Goal: Check status: Check status

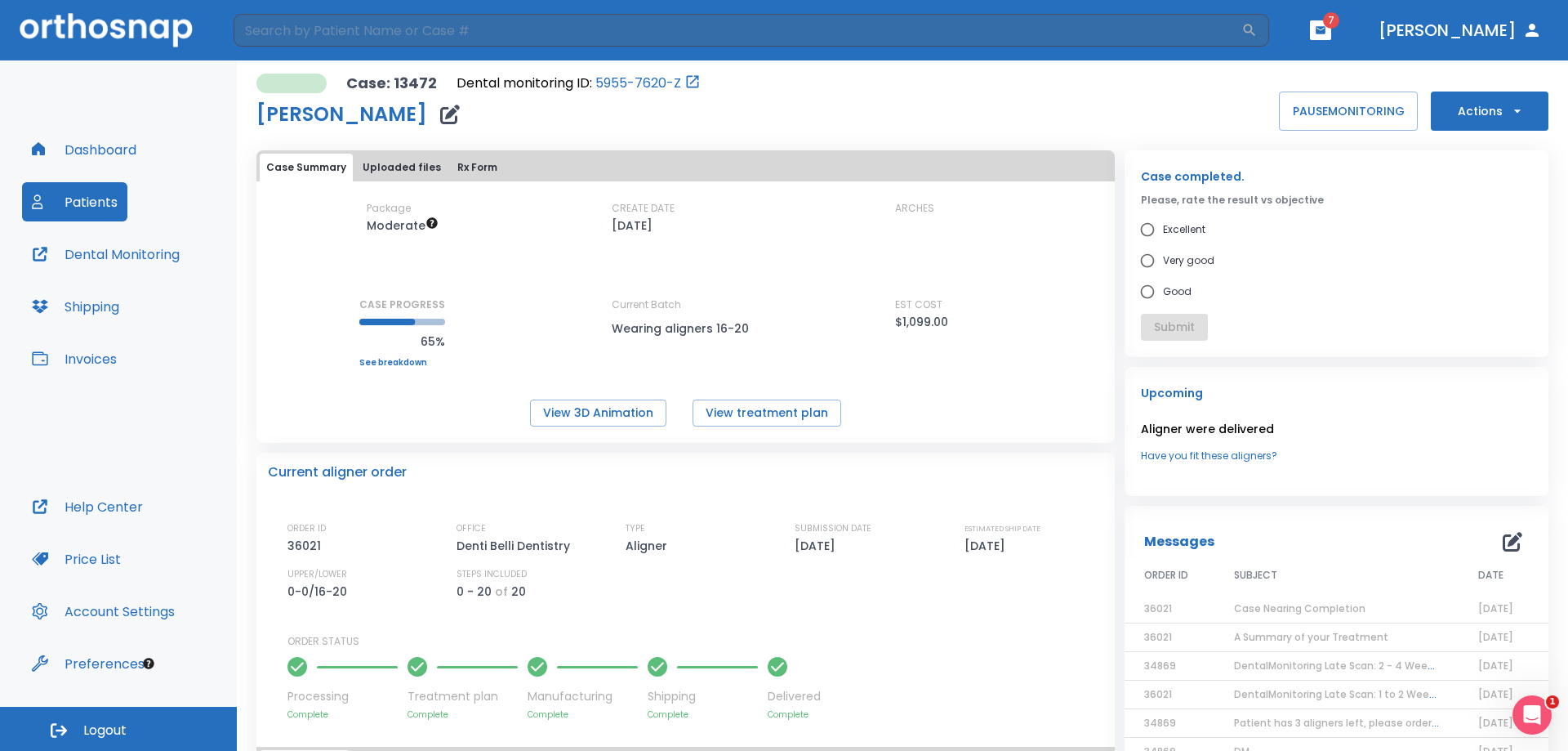
scroll to position [81, 0]
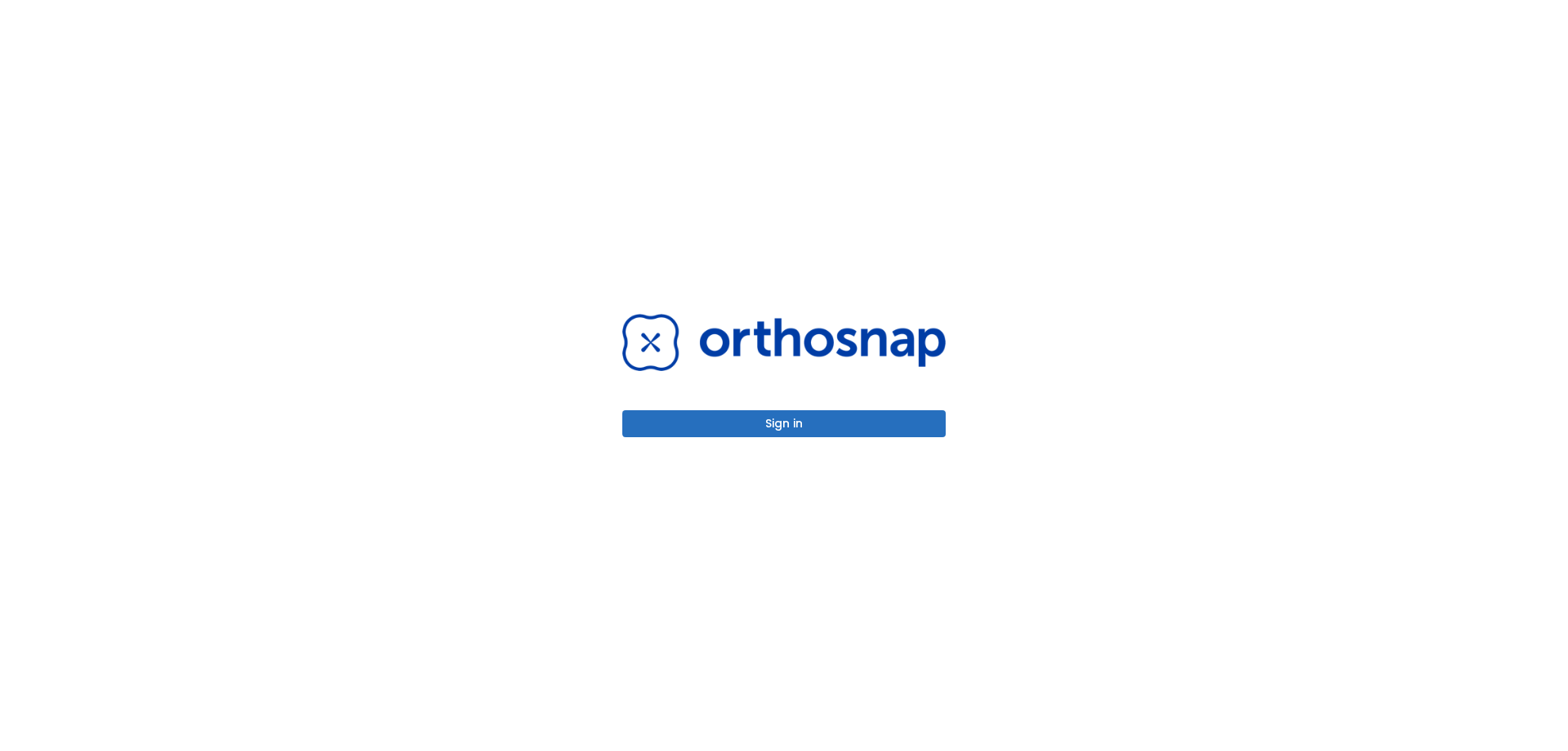
click at [904, 435] on button "Sign in" at bounding box center [784, 423] width 324 height 27
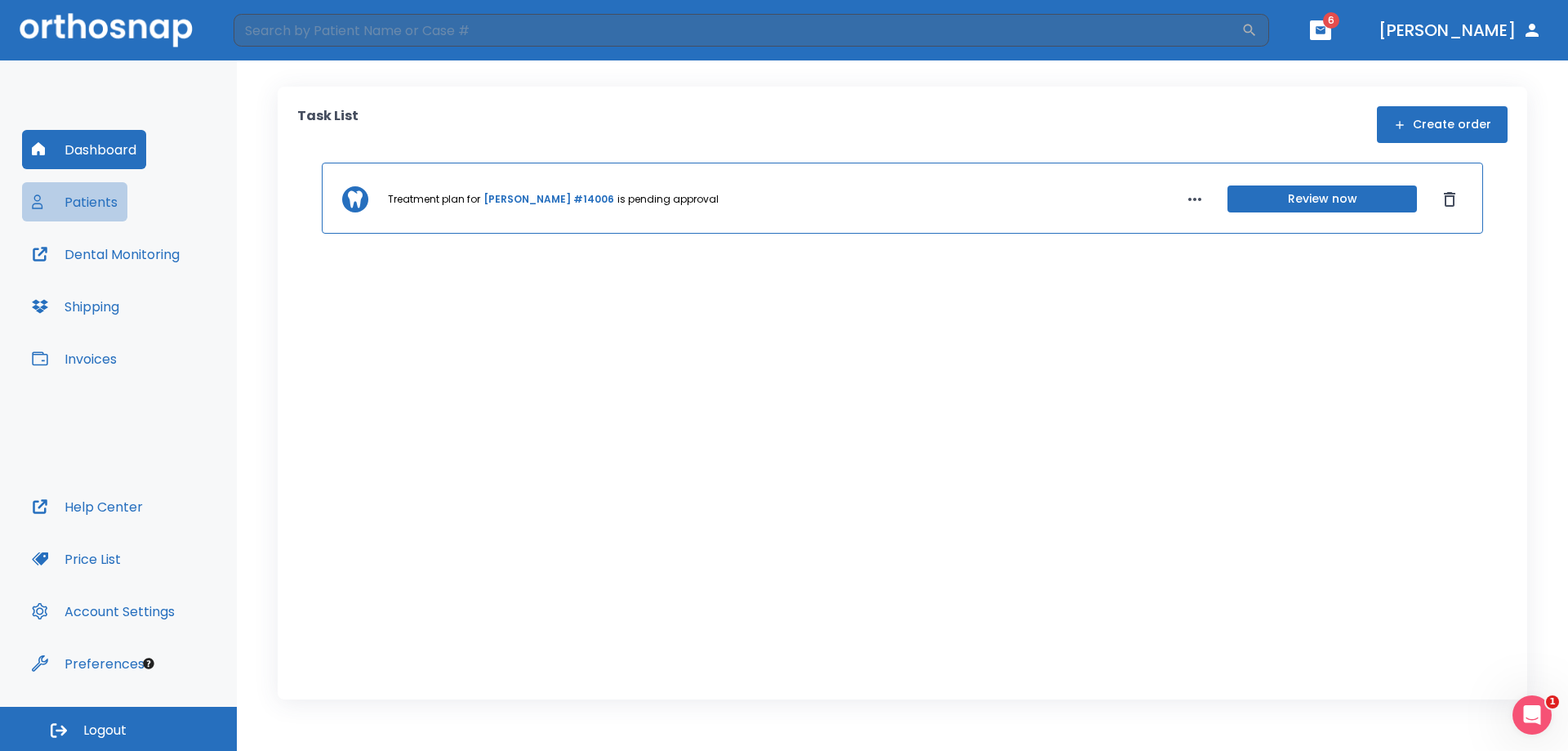
click at [109, 204] on button "Patients" at bounding box center [75, 201] width 105 height 39
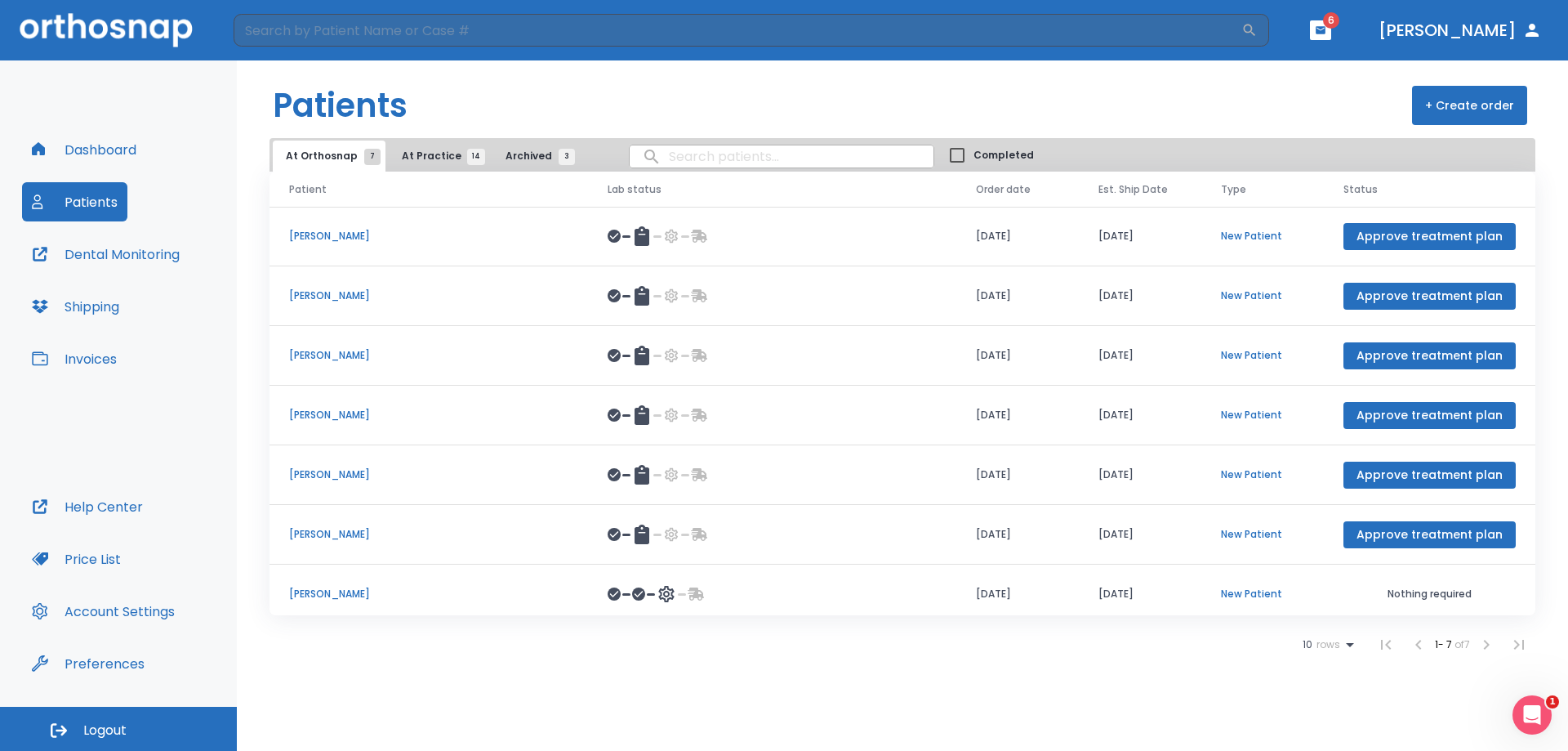
click at [429, 143] on button "At Practice 14" at bounding box center [439, 155] width 100 height 31
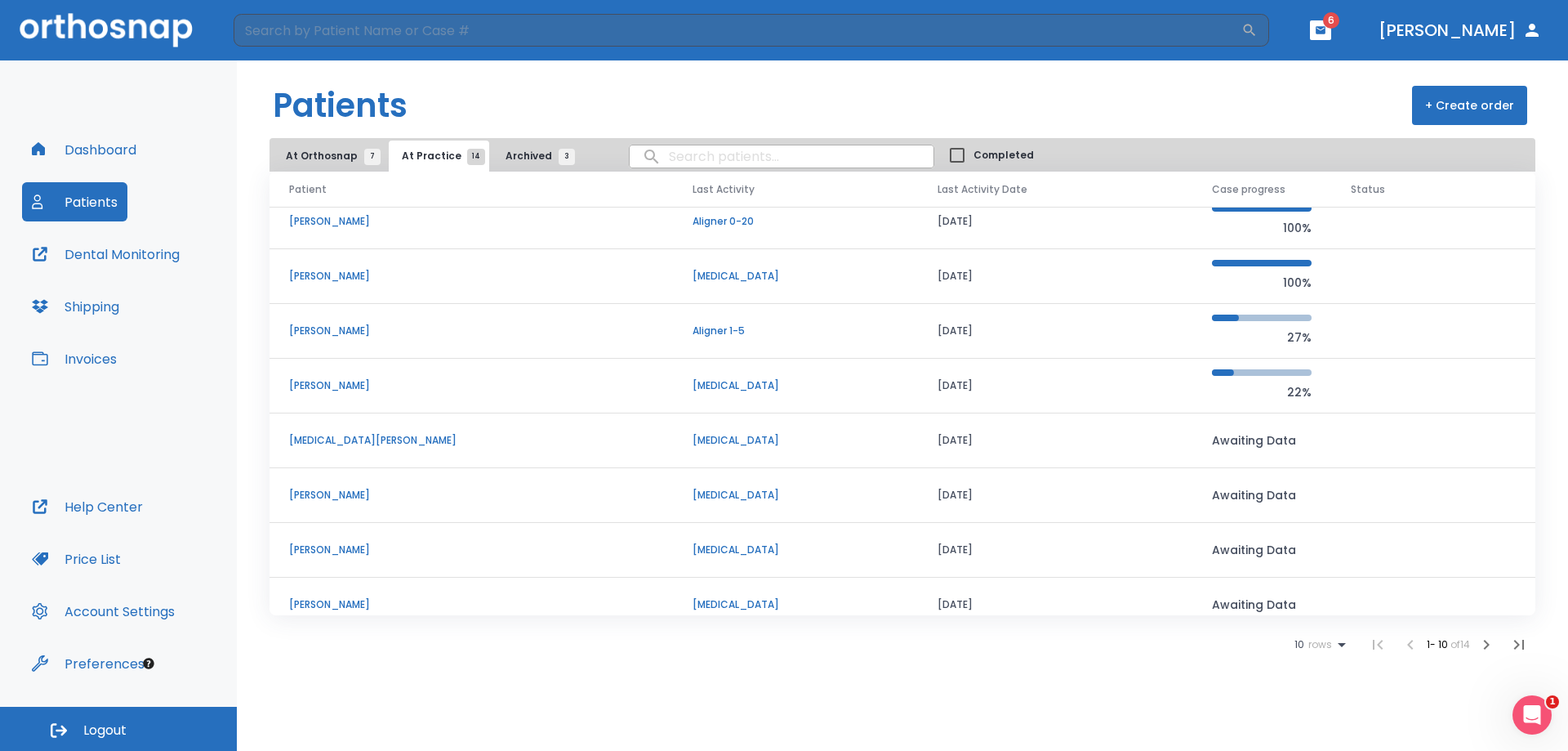
scroll to position [139, 0]
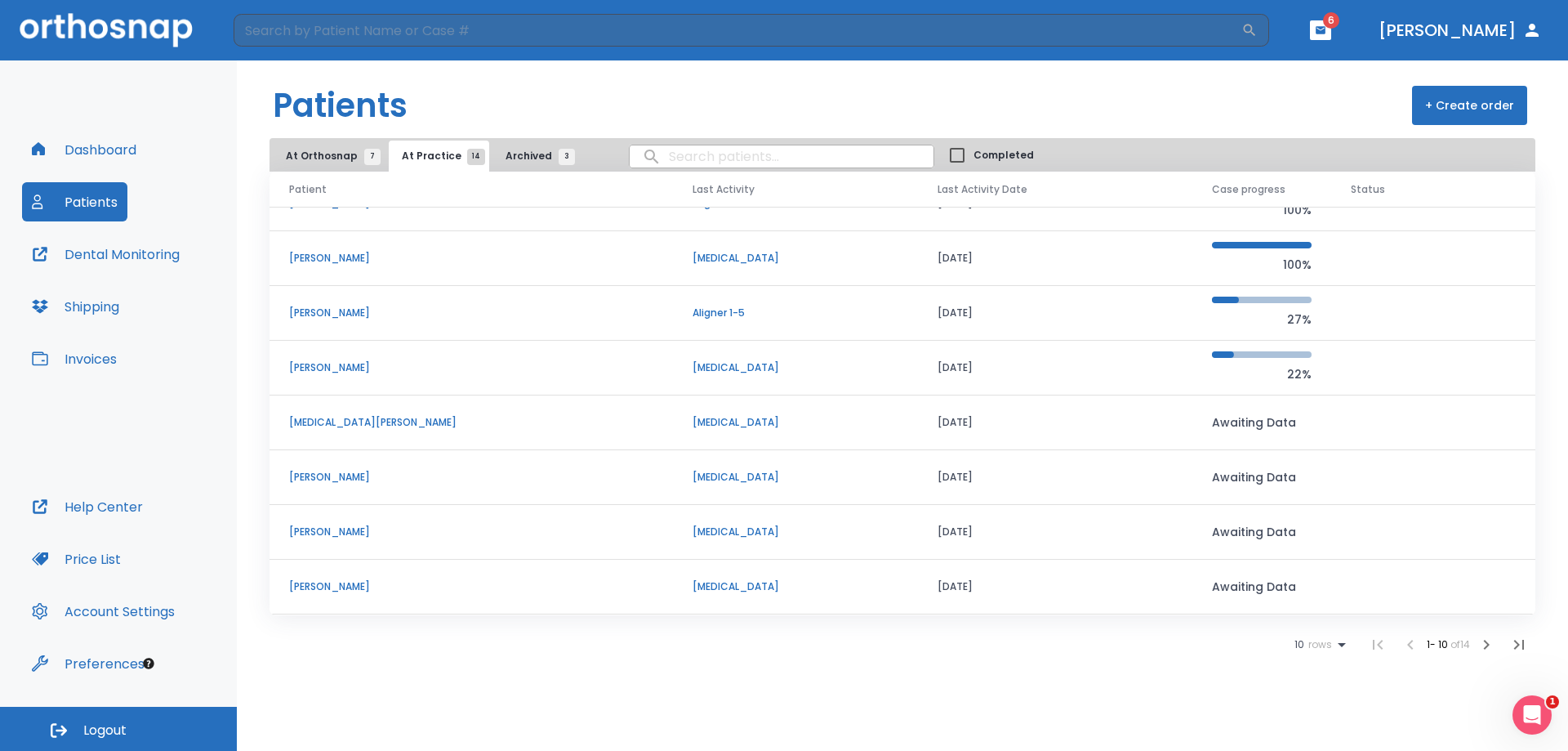
click at [329, 166] on button "At Orthosnap 7" at bounding box center [329, 155] width 113 height 31
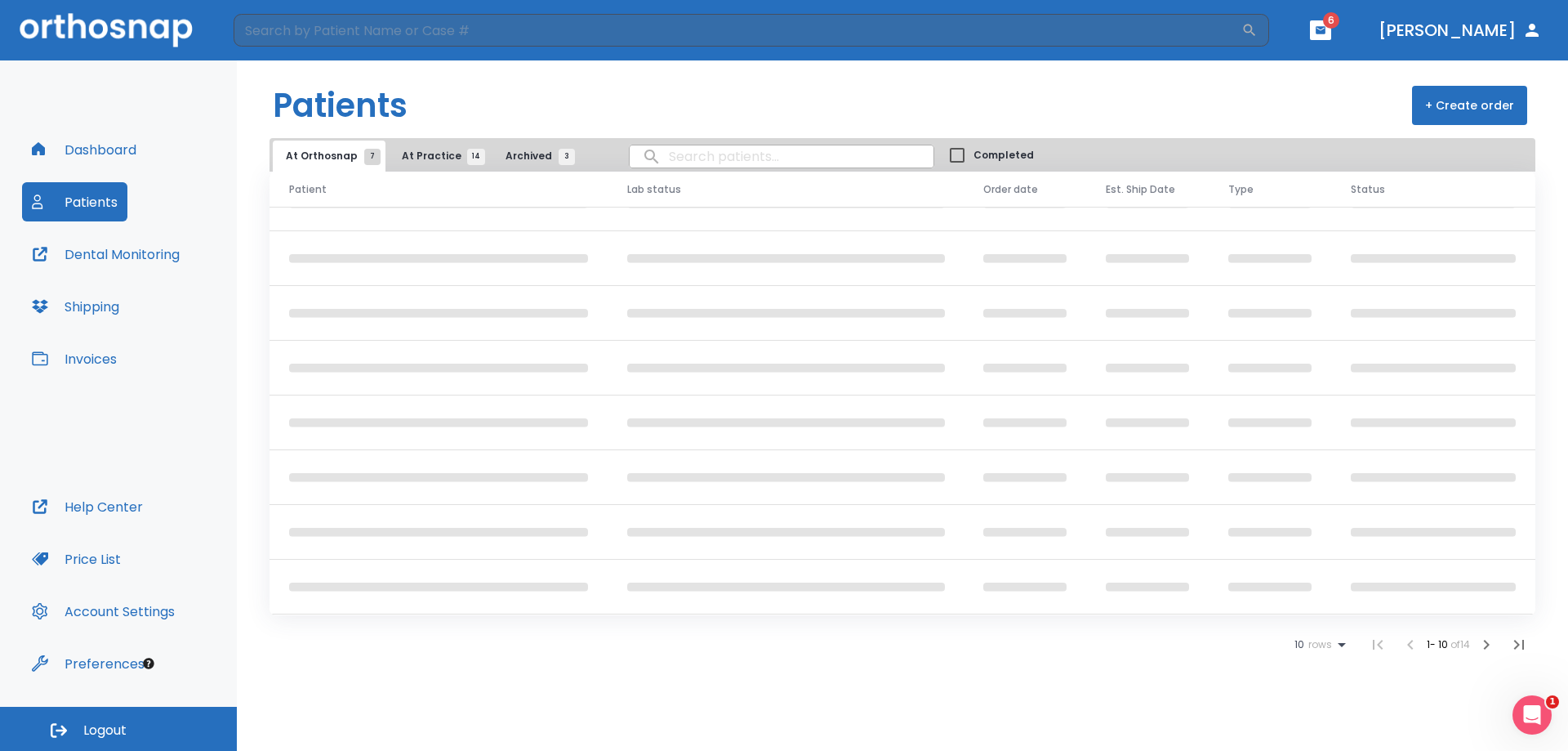
scroll to position [10, 0]
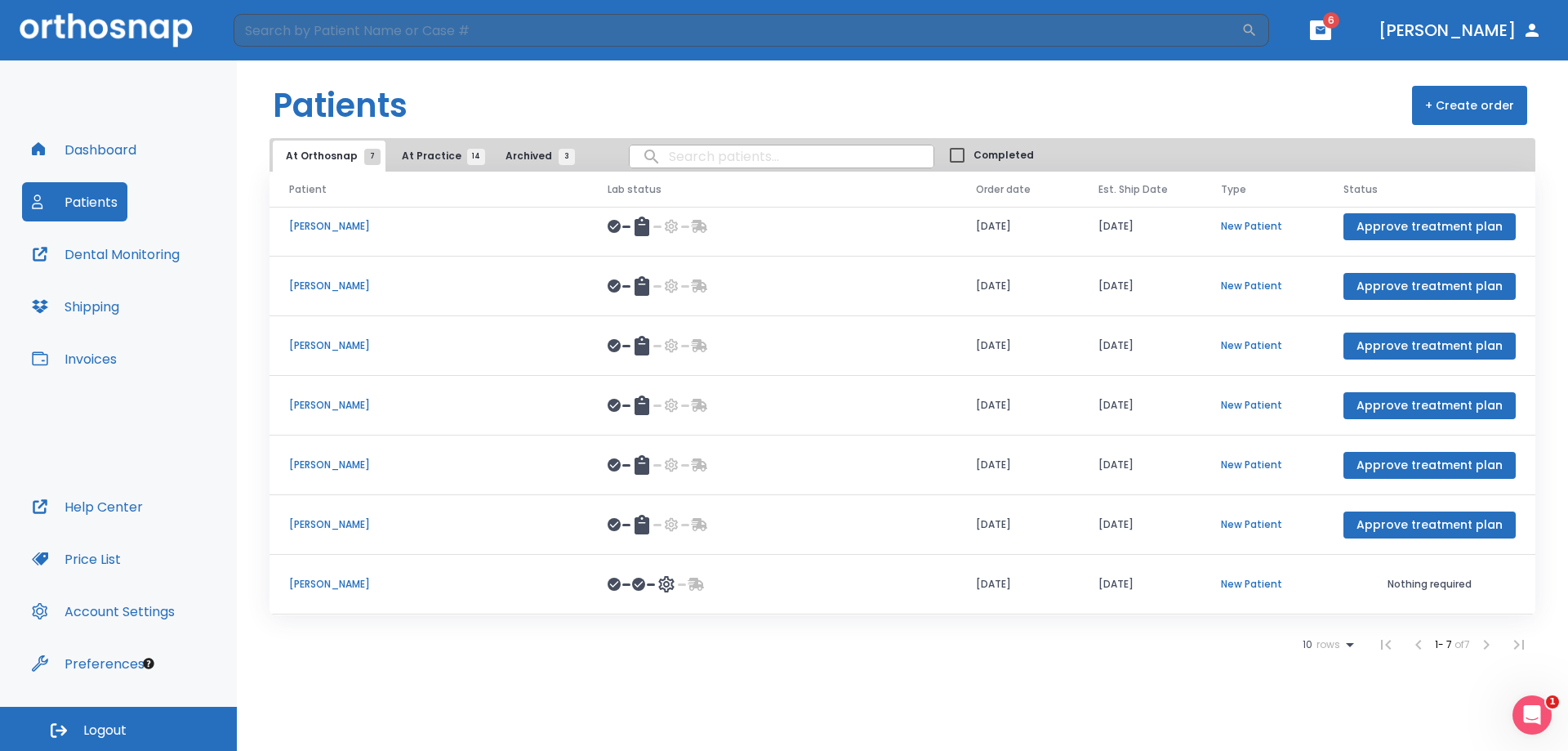
click at [324, 584] on p "Tiffany Buckmiller" at bounding box center [428, 584] width 280 height 15
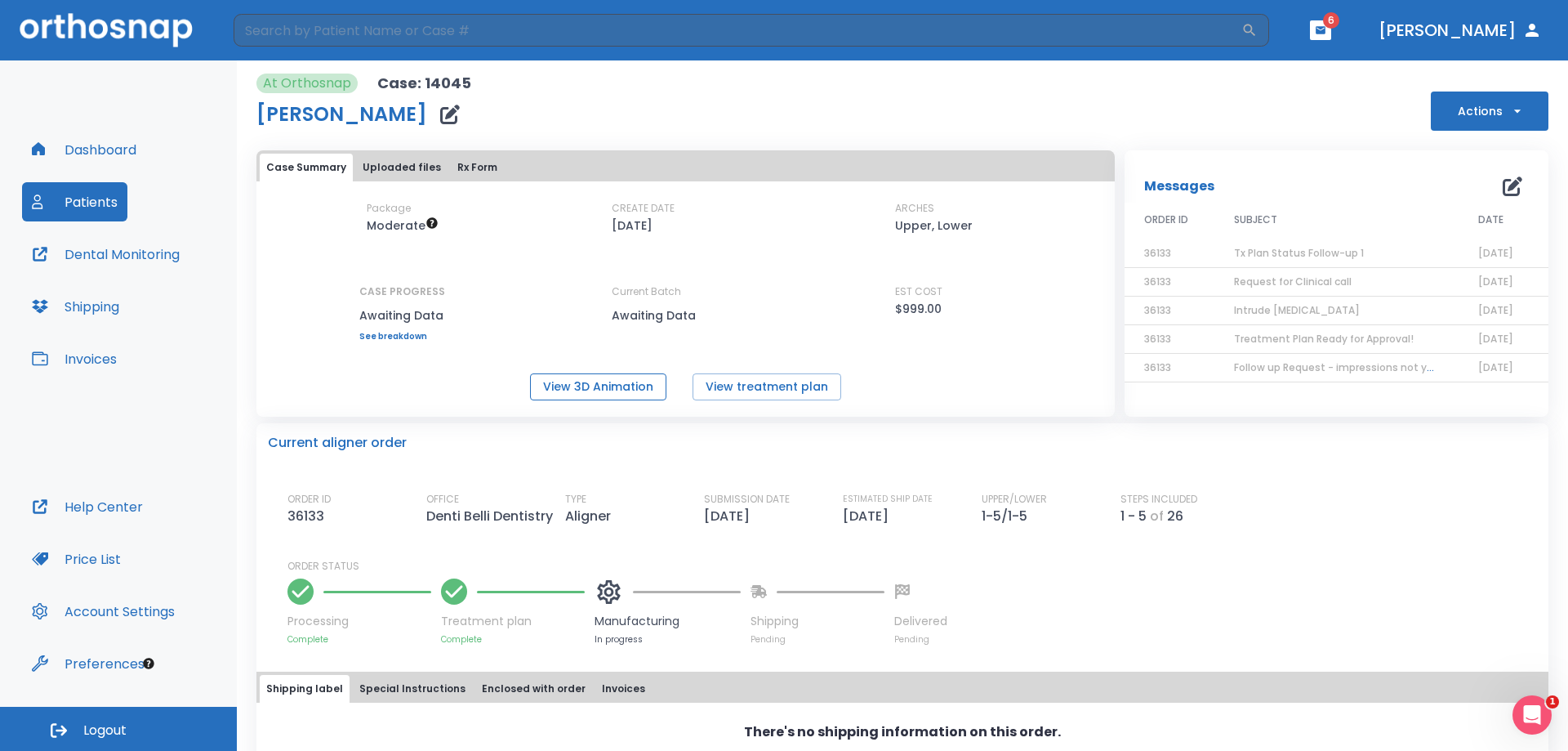
click at [574, 378] on button "View 3D Animation" at bounding box center [598, 387] width 136 height 27
